Goal: Information Seeking & Learning: Learn about a topic

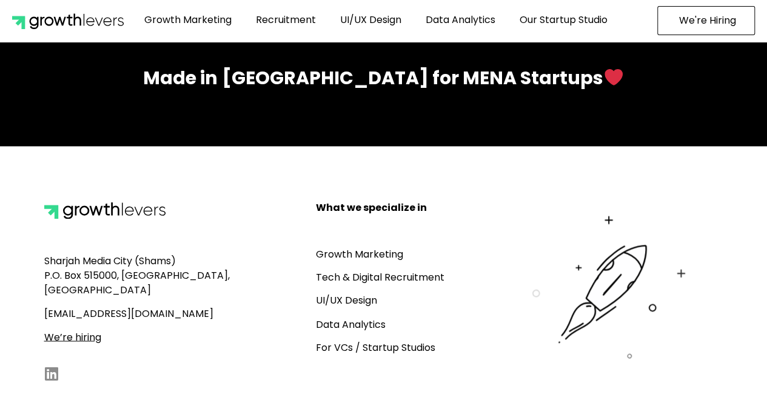
scroll to position [5432, 0]
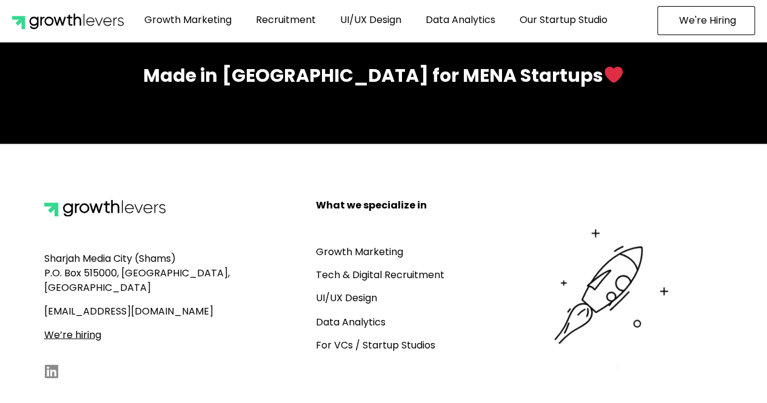
click at [80, 328] on u "We’re hiring" at bounding box center [72, 335] width 57 height 14
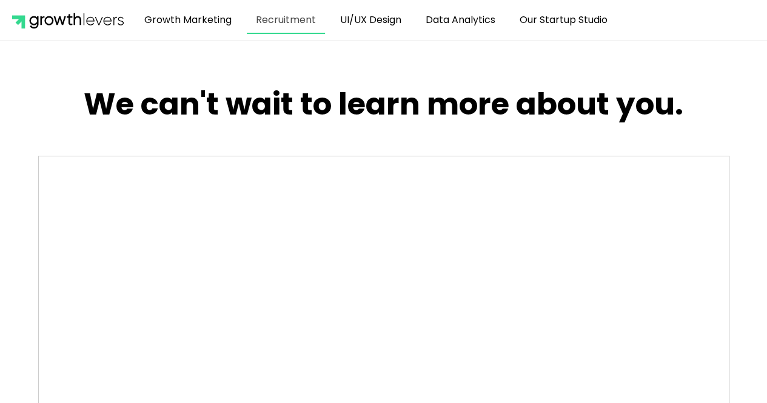
click at [280, 19] on link "Recruitment" at bounding box center [286, 20] width 78 height 28
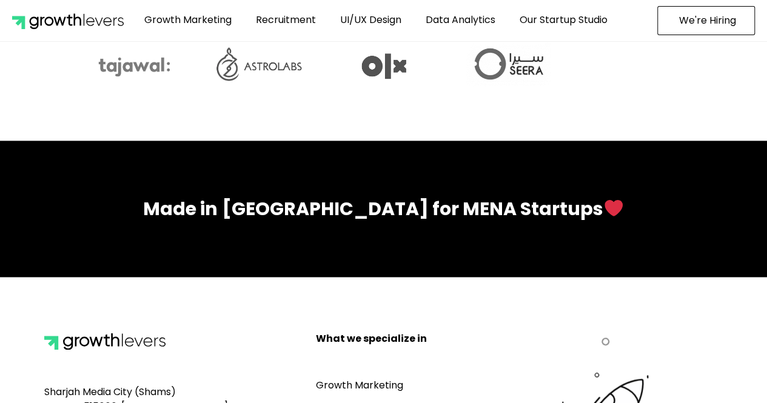
scroll to position [5432, 0]
